Goal: Find specific page/section: Find specific page/section

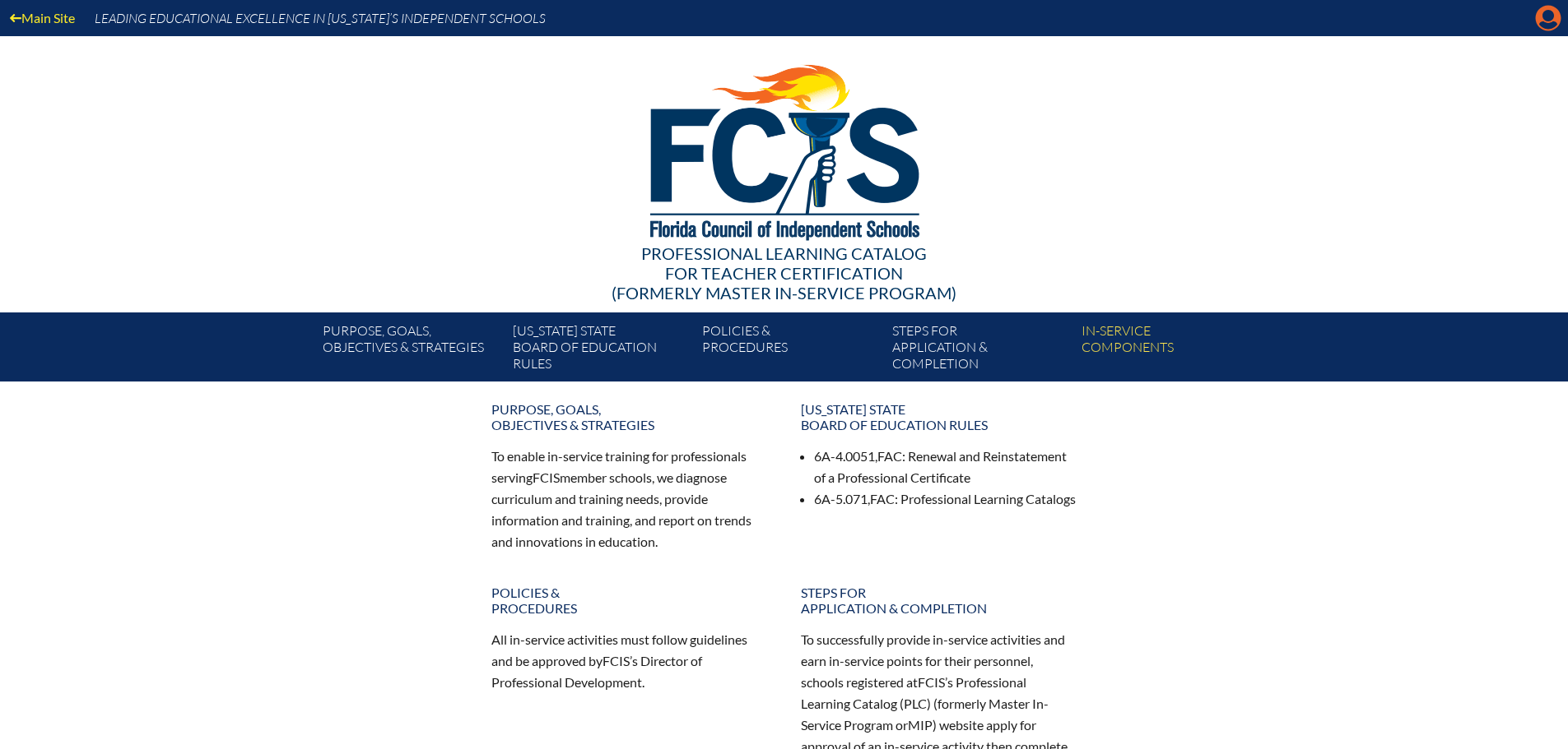
click at [1557, 18] on icon at bounding box center [1548, 18] width 25 height 25
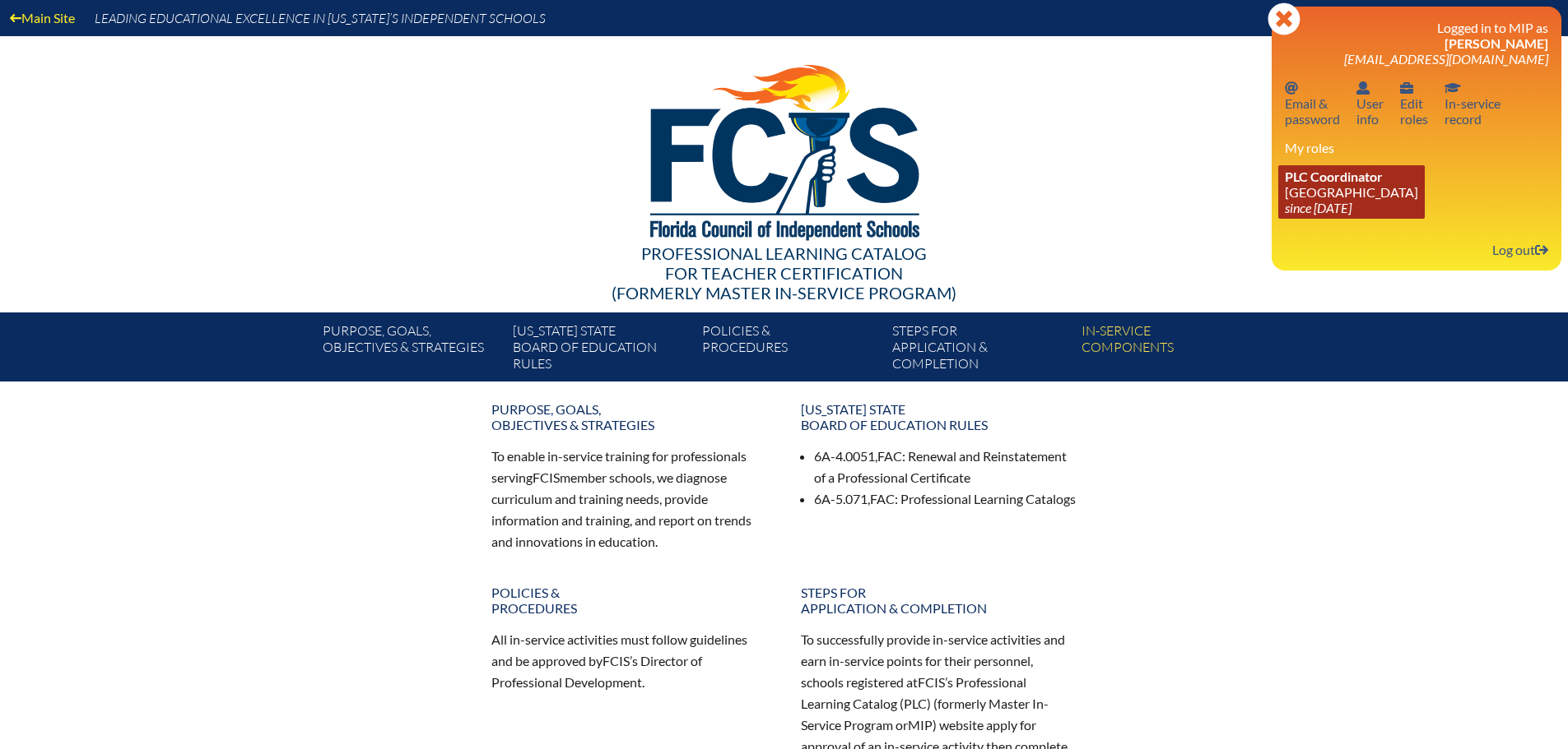
click at [1336, 199] on link "PLC Coordinator Maclay School since 2024 Jun 3" at bounding box center [1351, 192] width 146 height 53
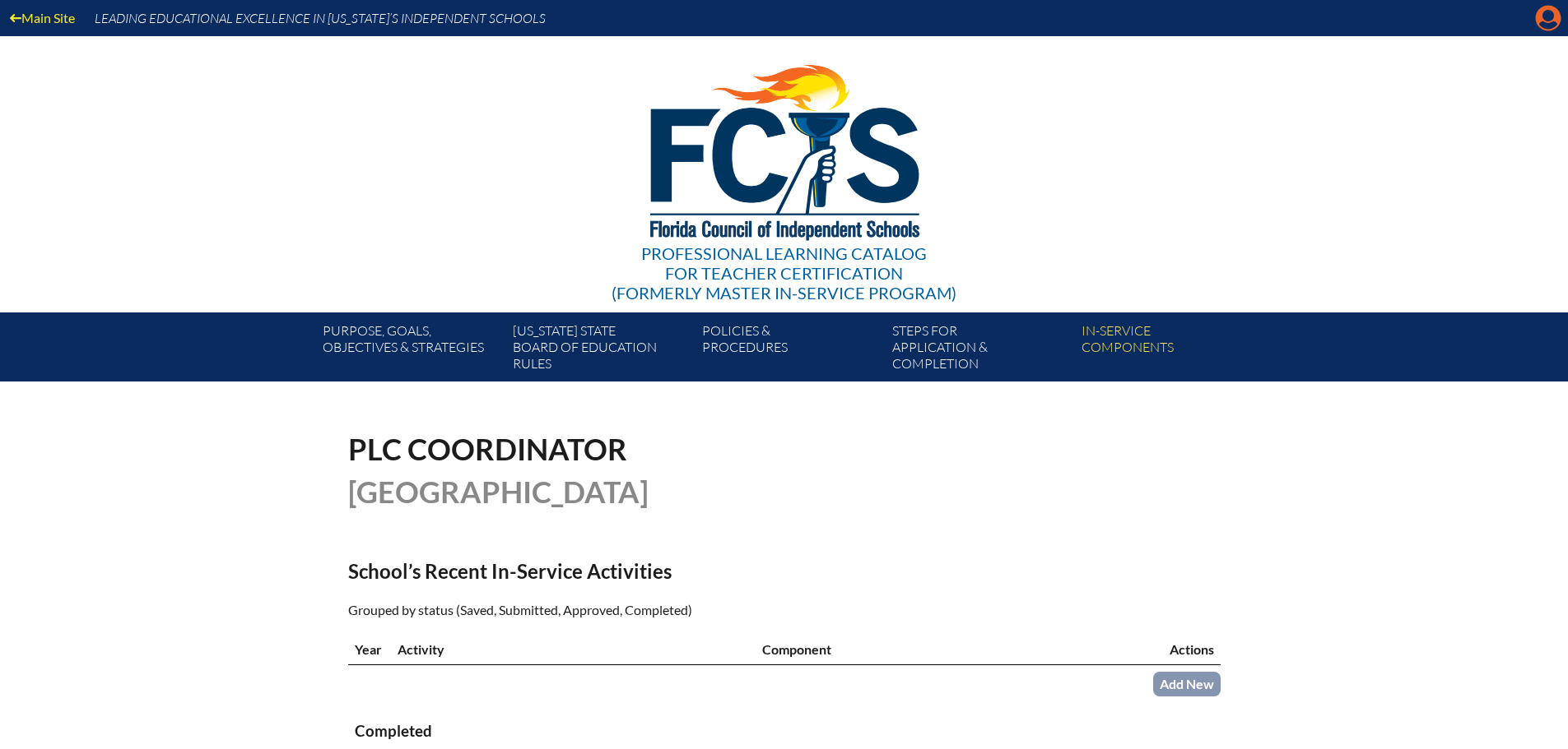
click at [1551, 24] on icon "Manage account" at bounding box center [1548, 18] width 26 height 26
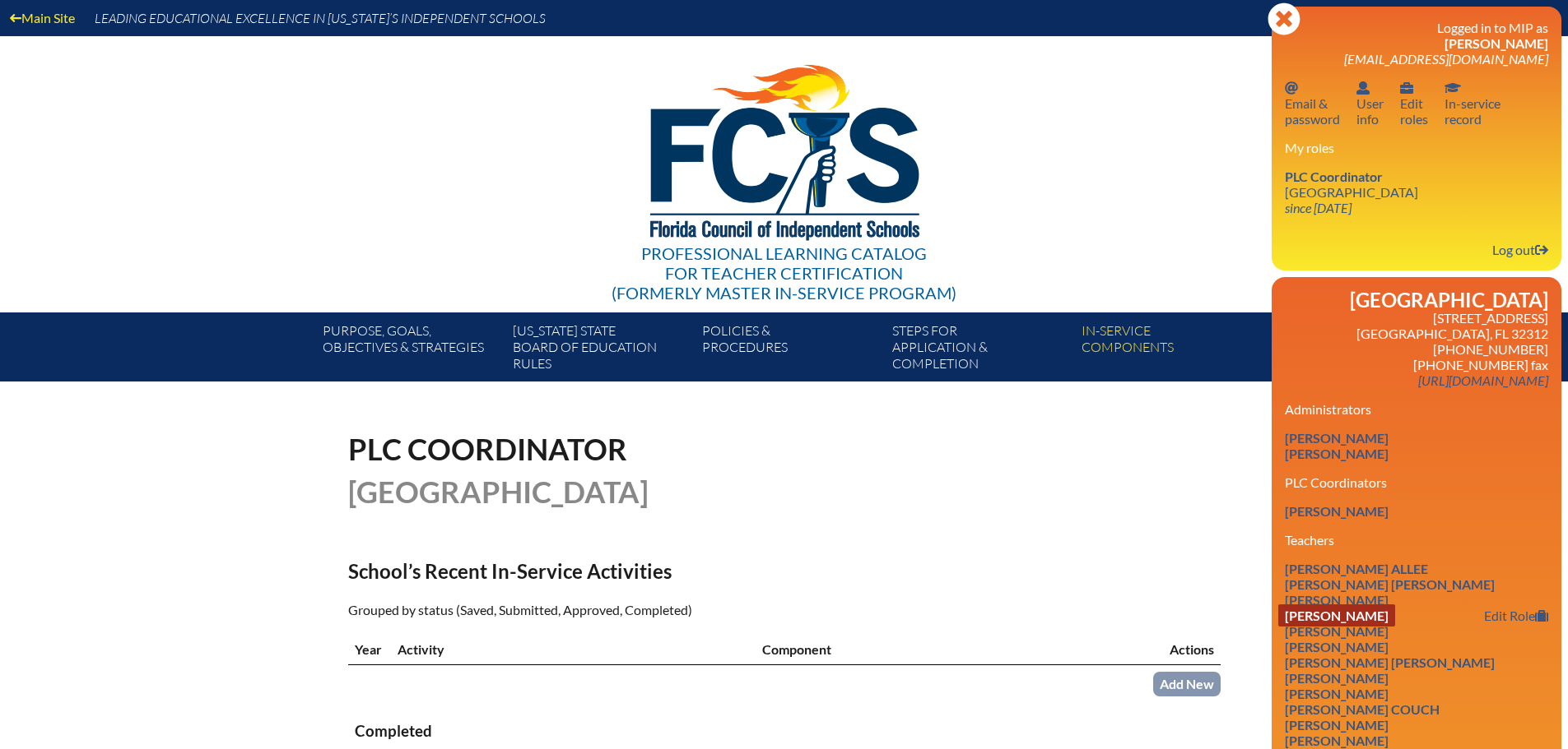
click at [1392, 619] on link "Anna Louise Bell" at bounding box center [1336, 615] width 116 height 22
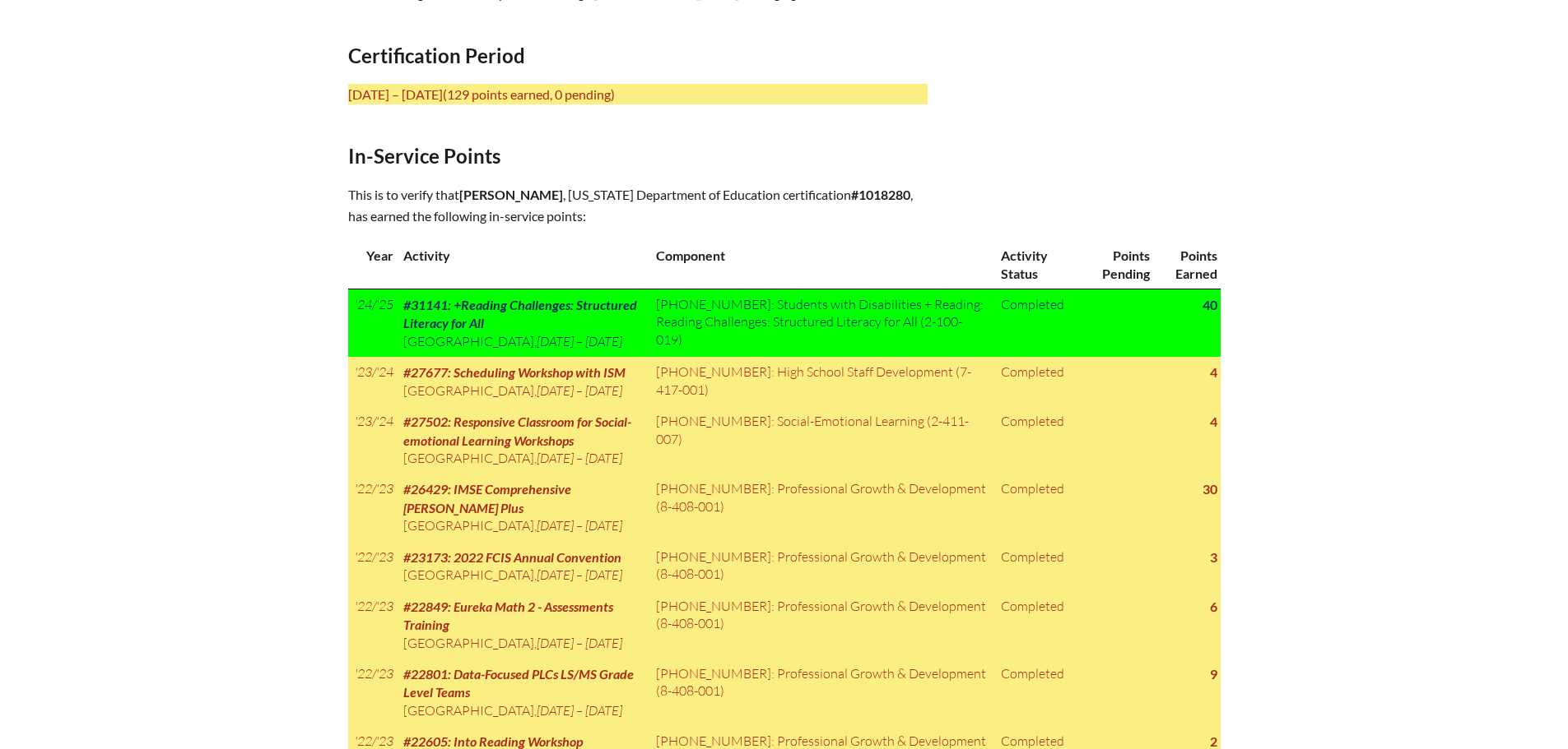
scroll to position [740, 0]
